Goal: Task Accomplishment & Management: Manage account settings

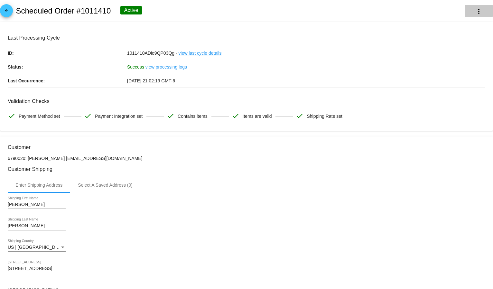
click at [475, 12] on mat-icon "more_vert" at bounding box center [479, 11] width 8 height 8
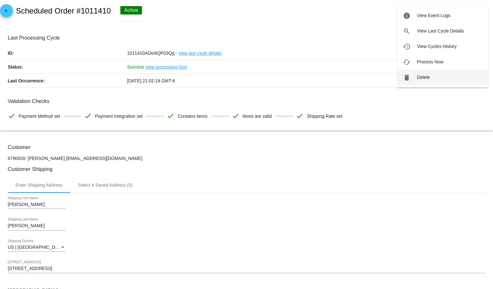
click at [425, 74] on button "delete Delete" at bounding box center [442, 76] width 90 height 15
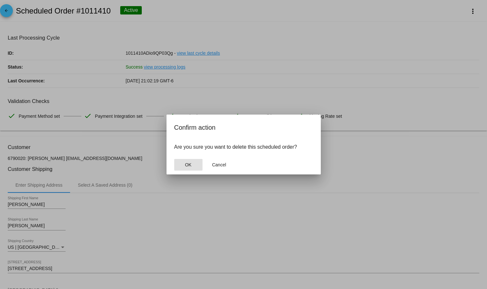
click at [181, 167] on button "OK" at bounding box center [188, 165] width 28 height 12
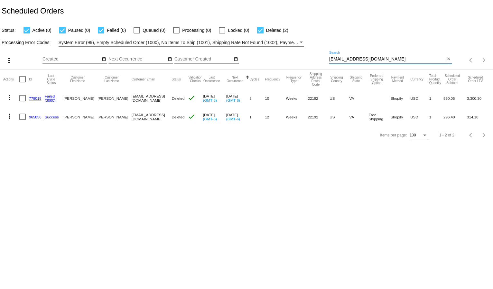
click at [338, 59] on input "[EMAIL_ADDRESS][DOMAIN_NAME]" at bounding box center [387, 59] width 116 height 5
paste input "brhuseby2@g"
type input "[EMAIL_ADDRESS][DOMAIN_NAME]"
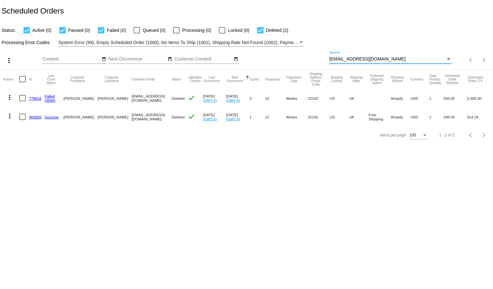
click at [360, 39] on app-dashboard-scheduled-orders "Scheduled Orders Status: Active (0) Paused (0) Failed (0) Queued (0) Processing…" at bounding box center [246, 72] width 493 height 144
